Goal: Navigation & Orientation: Find specific page/section

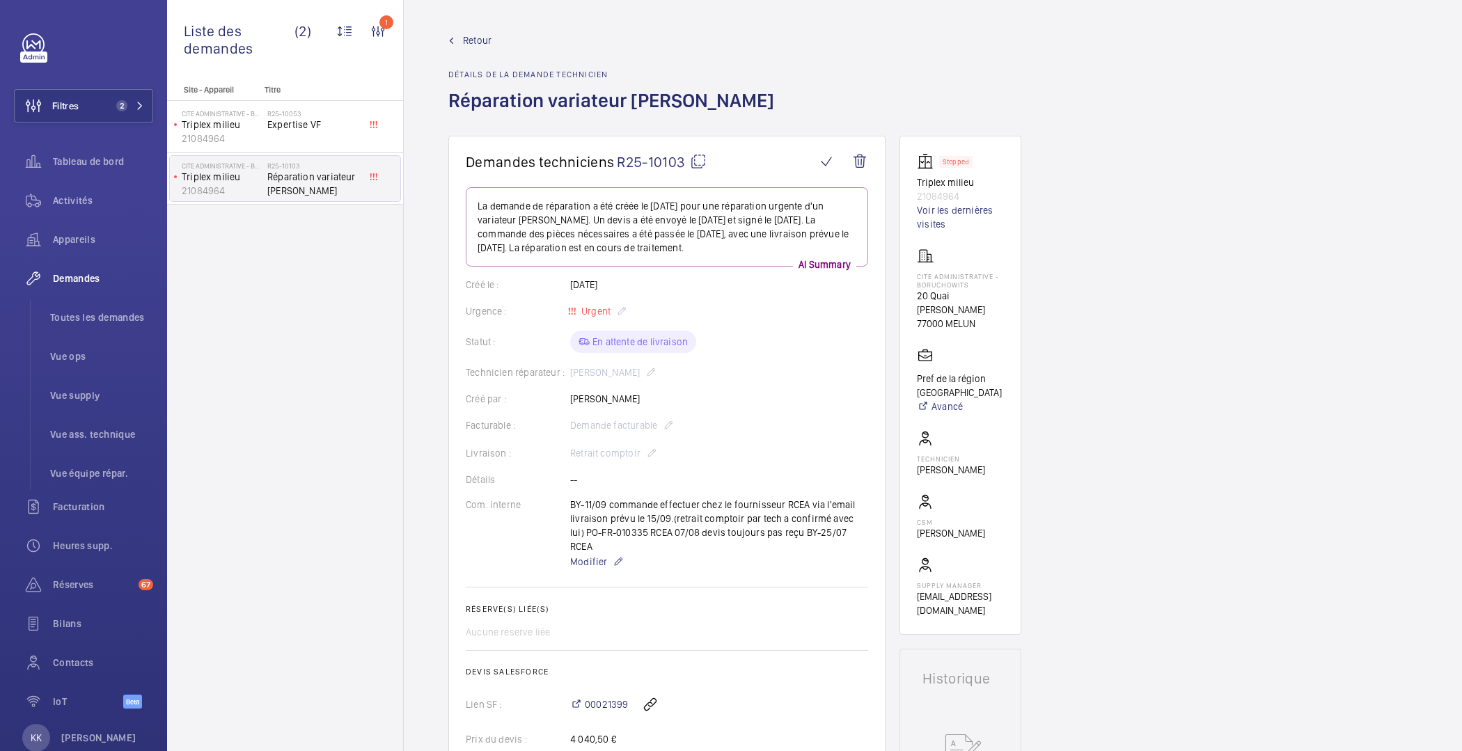
click at [460, 38] on link "Retour" at bounding box center [615, 40] width 334 height 14
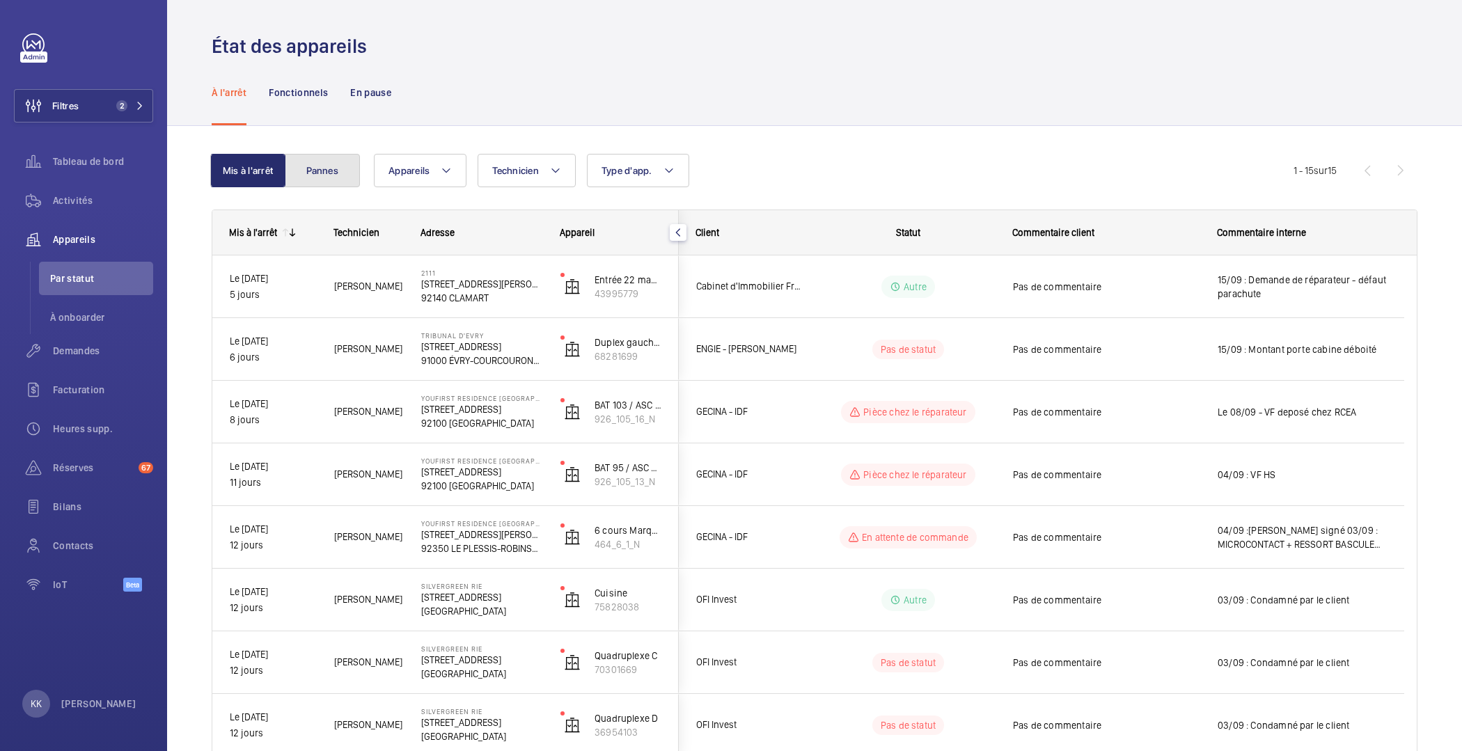
click at [309, 179] on button "Pannes" at bounding box center [322, 170] width 75 height 33
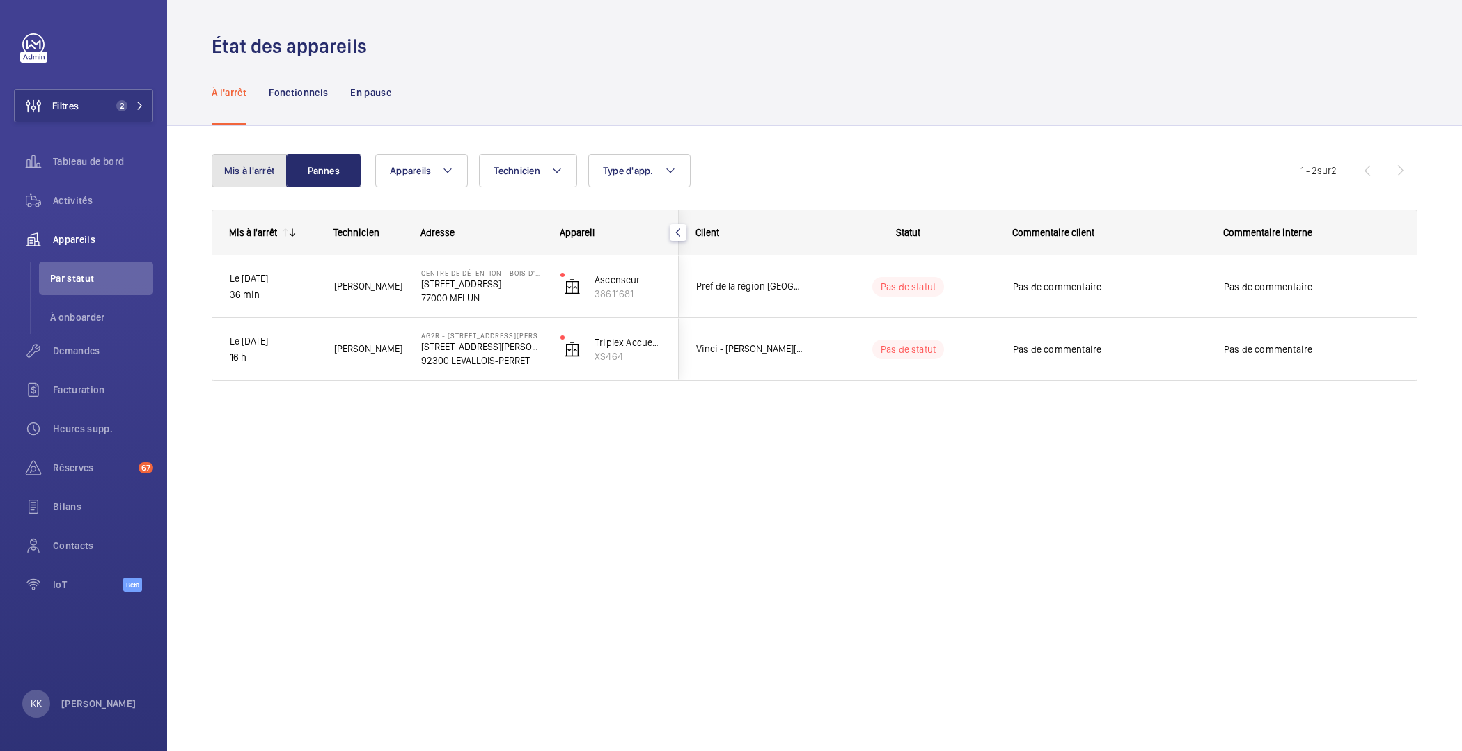
click at [257, 155] on button "Mis à l'arrêt" at bounding box center [249, 170] width 75 height 33
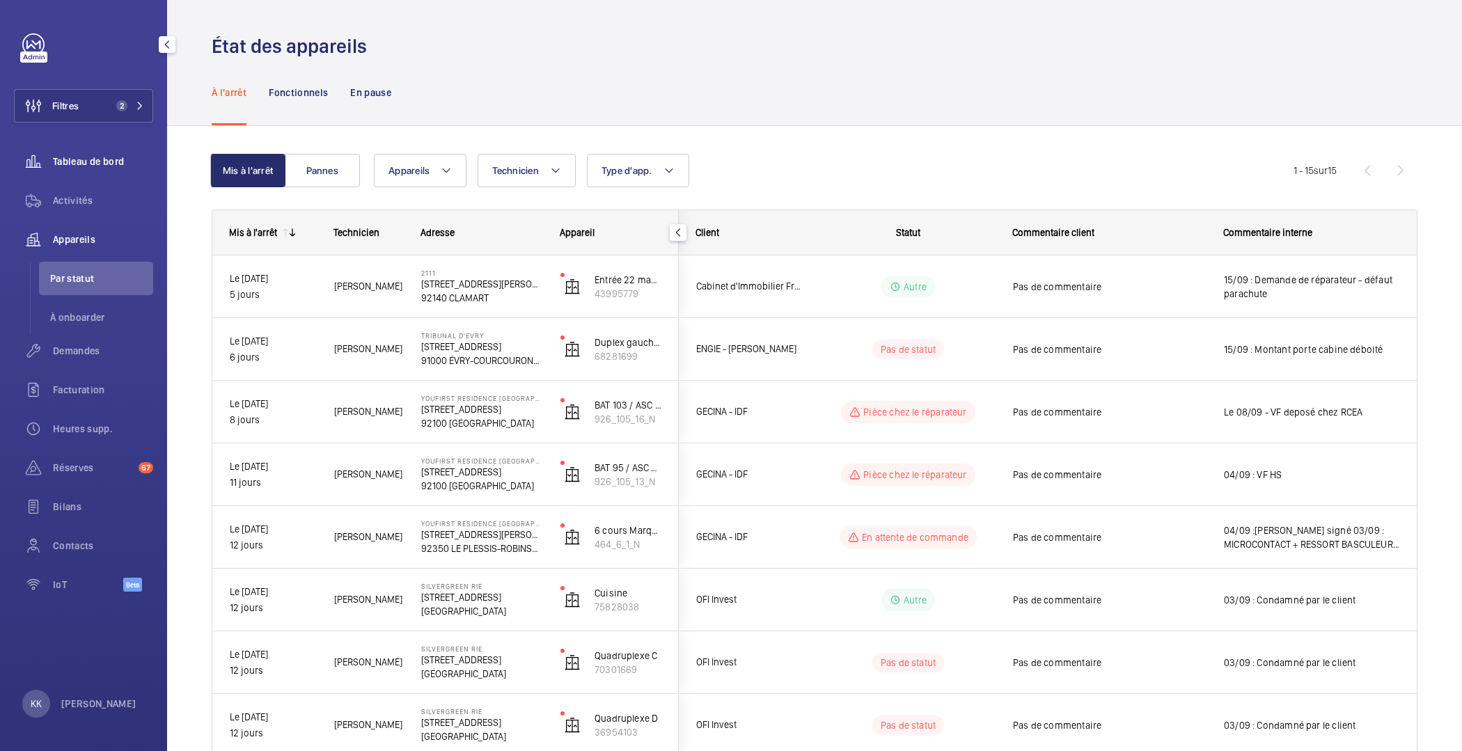
click at [84, 160] on span "Tableau de bord" at bounding box center [103, 162] width 100 height 14
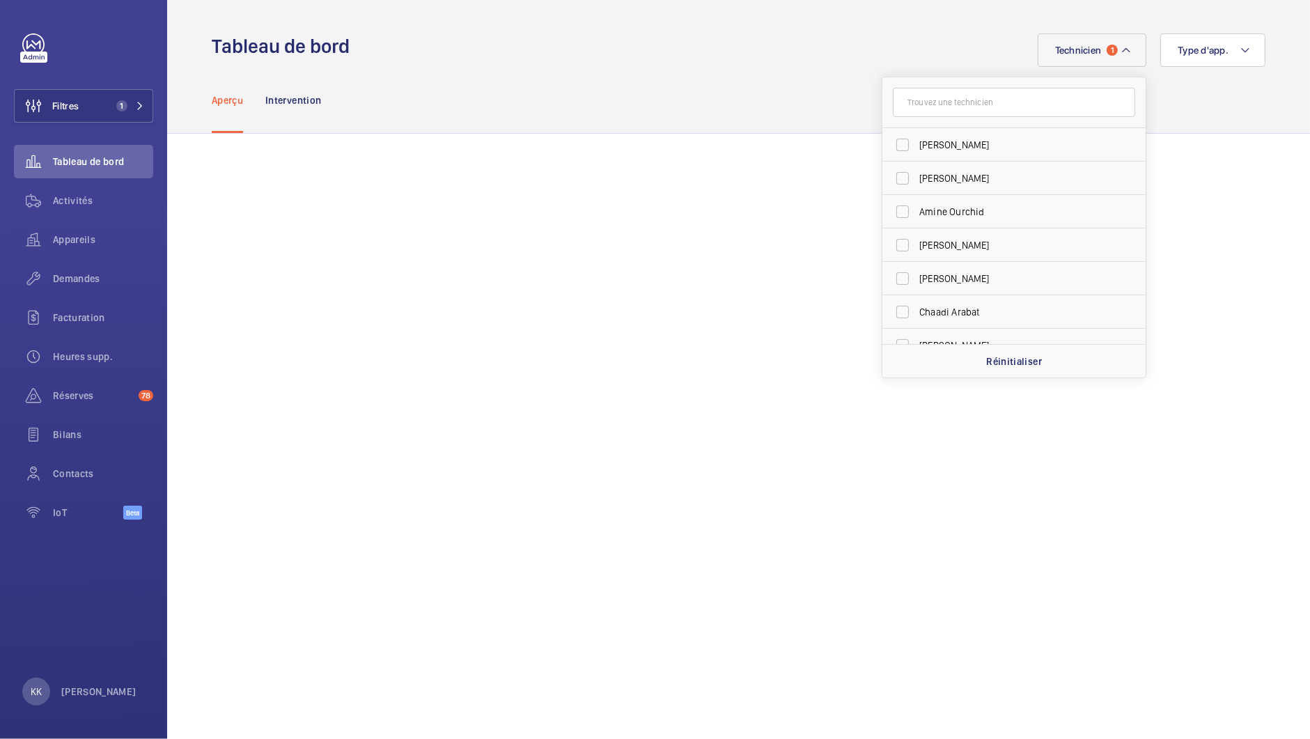
click at [767, 103] on div "Aperçu Intervention" at bounding box center [738, 100] width 1053 height 66
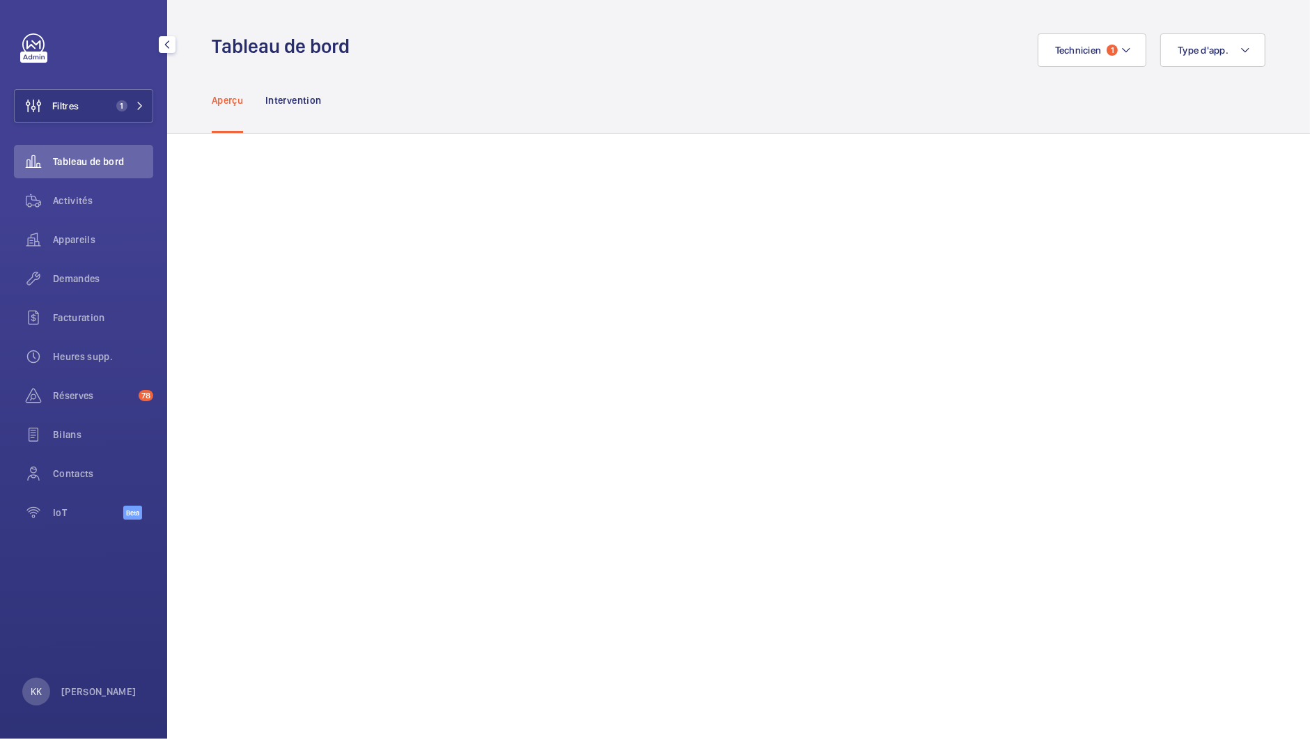
click at [85, 165] on span "Tableau de bord" at bounding box center [103, 162] width 100 height 14
